Goal: Feedback & Contribution: Contribute content

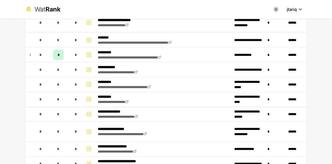
scroll to position [396, 0]
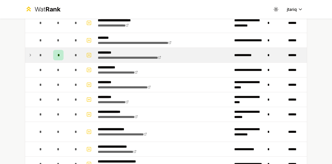
click at [28, 54] on icon at bounding box center [30, 55] width 4 height 6
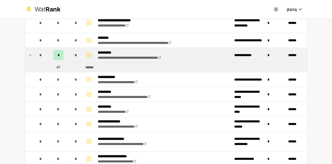
click at [58, 54] on div "*" at bounding box center [58, 55] width 10 height 10
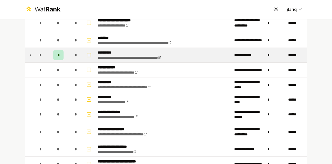
click at [58, 54] on div "*" at bounding box center [58, 55] width 10 height 10
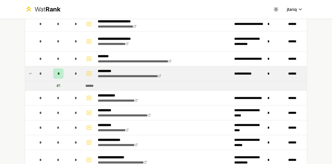
scroll to position [375, 0]
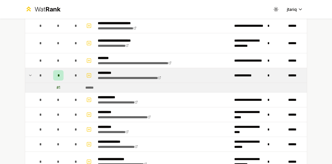
click at [48, 71] on td "*" at bounding box center [58, 75] width 21 height 15
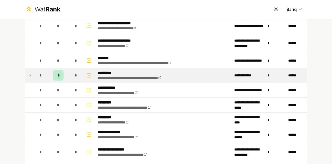
click at [48, 71] on td "*" at bounding box center [58, 75] width 21 height 15
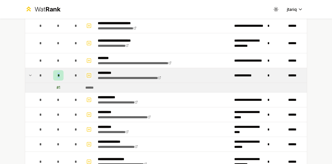
click at [87, 73] on icon "button" at bounding box center [88, 75] width 5 height 6
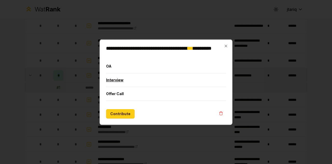
click at [124, 80] on button "Interview" at bounding box center [166, 79] width 120 height 13
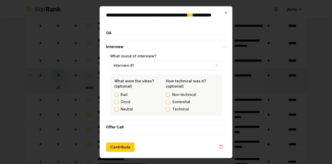
click at [168, 108] on button "Technical" at bounding box center [168, 109] width 4 height 4
click at [120, 100] on div "Good" at bounding box center [140, 101] width 52 height 5
click at [117, 145] on button "Contribute" at bounding box center [120, 146] width 29 height 9
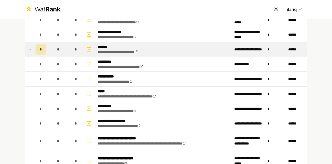
scroll to position [0, 0]
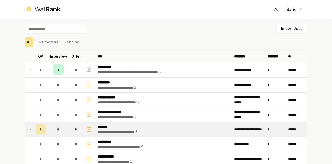
click at [33, 124] on td "*" at bounding box center [40, 129] width 15 height 15
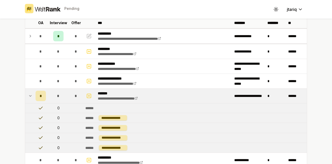
scroll to position [35, 0]
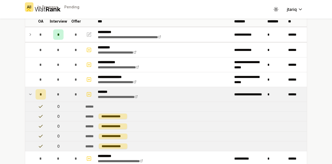
click at [30, 93] on icon at bounding box center [30, 94] width 4 height 6
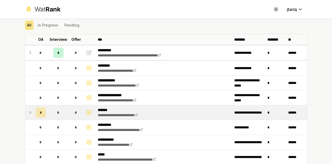
scroll to position [17, 0]
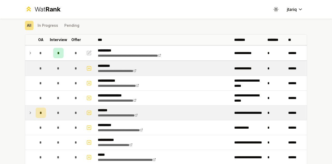
click at [195, 65] on td "**********" at bounding box center [164, 68] width 137 height 15
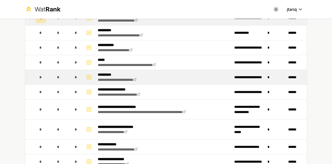
scroll to position [111, 0]
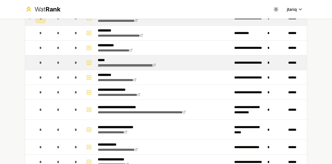
click at [156, 65] on link "**********" at bounding box center [127, 65] width 58 height 4
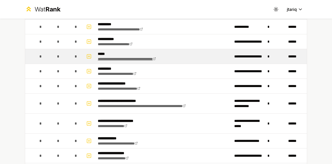
scroll to position [0, 0]
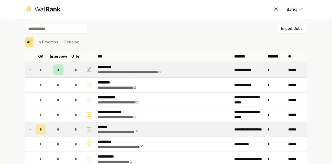
click at [29, 66] on td at bounding box center [29, 69] width 8 height 15
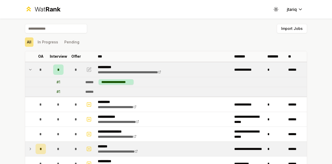
click at [29, 71] on icon at bounding box center [30, 69] width 4 height 6
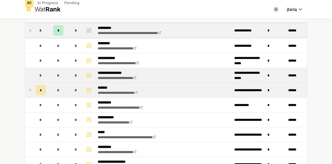
scroll to position [40, 0]
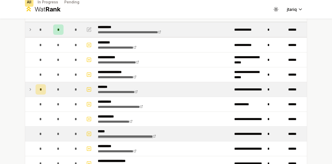
click at [149, 134] on link "**********" at bounding box center [127, 136] width 58 height 4
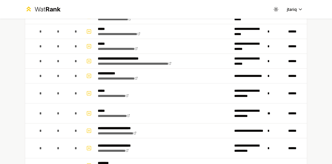
scroll to position [252, 0]
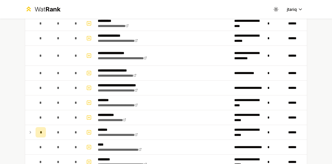
scroll to position [472, 0]
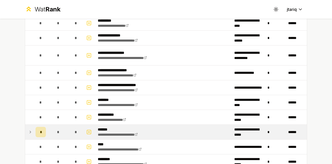
click at [29, 129] on icon at bounding box center [30, 132] width 4 height 6
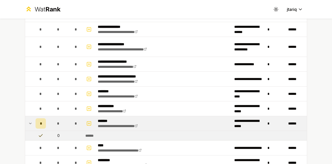
scroll to position [481, 0]
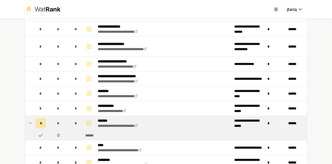
click at [40, 120] on span "*" at bounding box center [41, 122] width 2 height 5
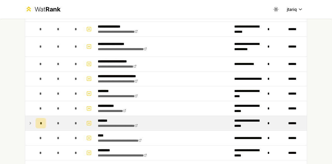
click at [40, 120] on span "*" at bounding box center [41, 122] width 2 height 5
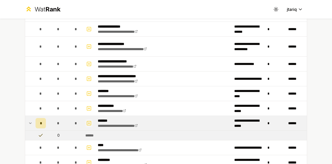
click at [87, 121] on icon "button" at bounding box center [88, 123] width 5 height 6
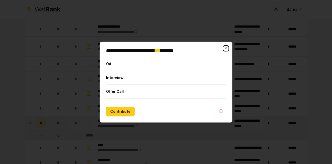
click at [224, 48] on icon "button" at bounding box center [226, 48] width 4 height 4
